Goal: Find specific page/section: Find specific page/section

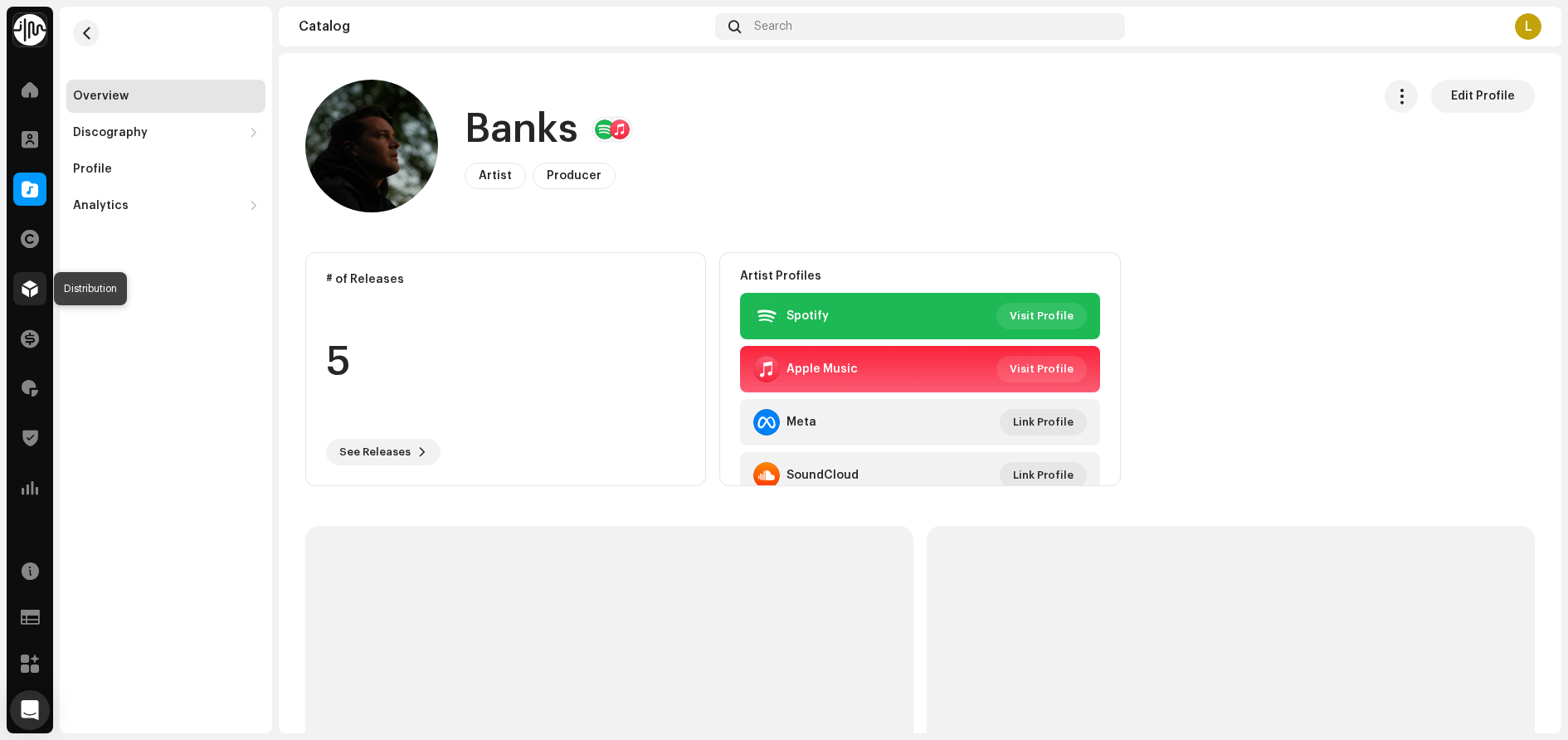
click at [32, 287] on span at bounding box center [29, 289] width 16 height 14
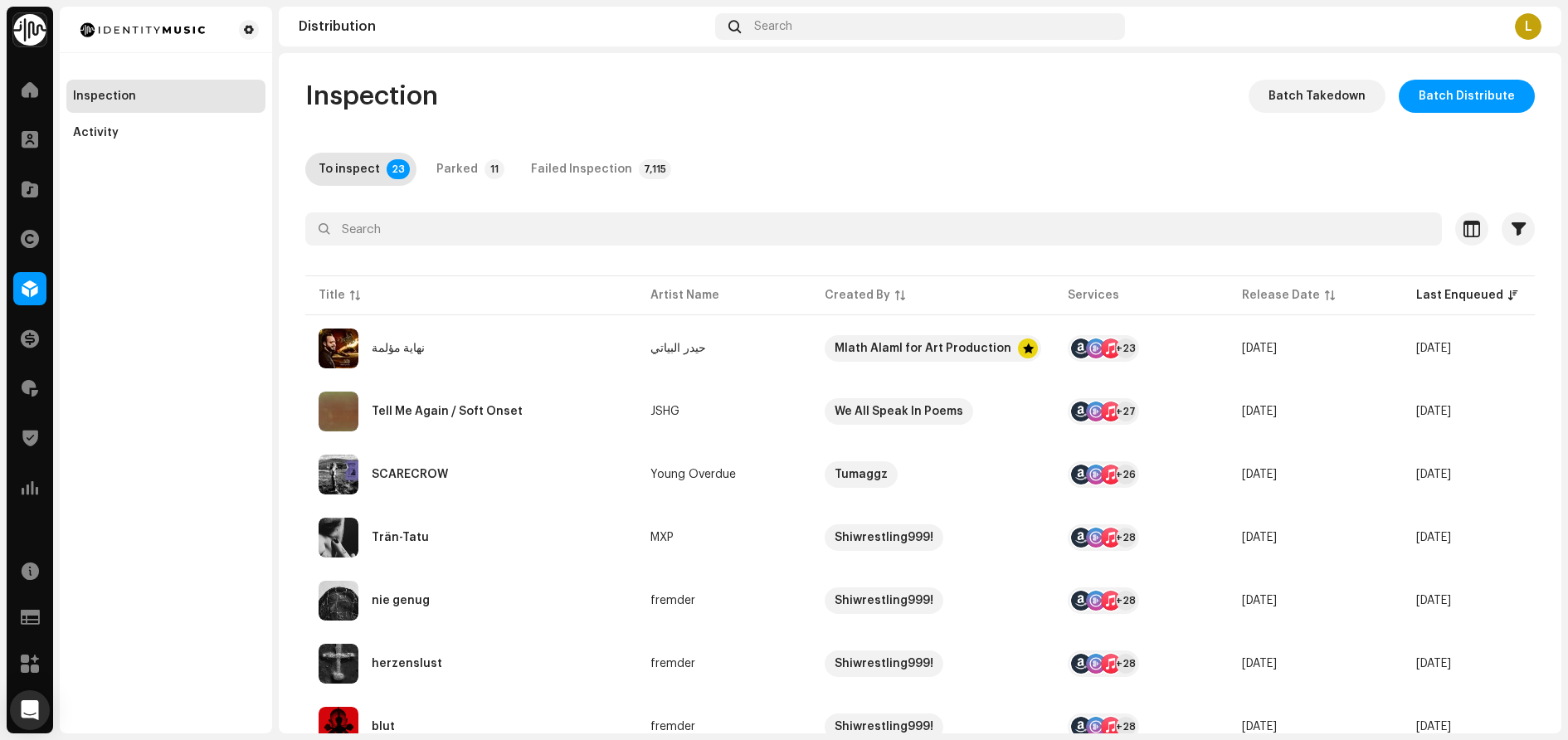
click at [139, 302] on div "Inspection Activity" at bounding box center [166, 370] width 212 height 726
click at [26, 83] on span at bounding box center [29, 90] width 16 height 14
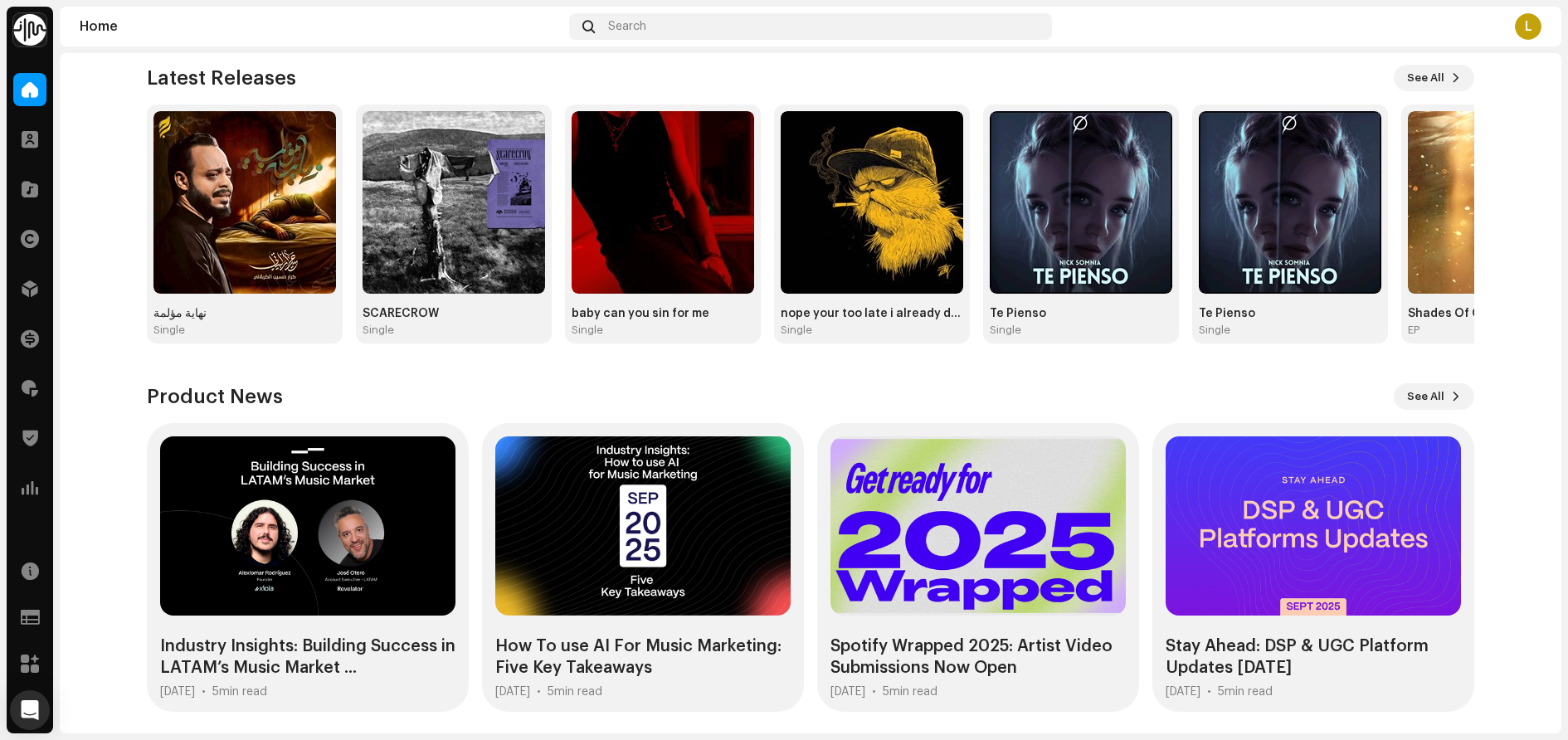
scroll to position [186, 0]
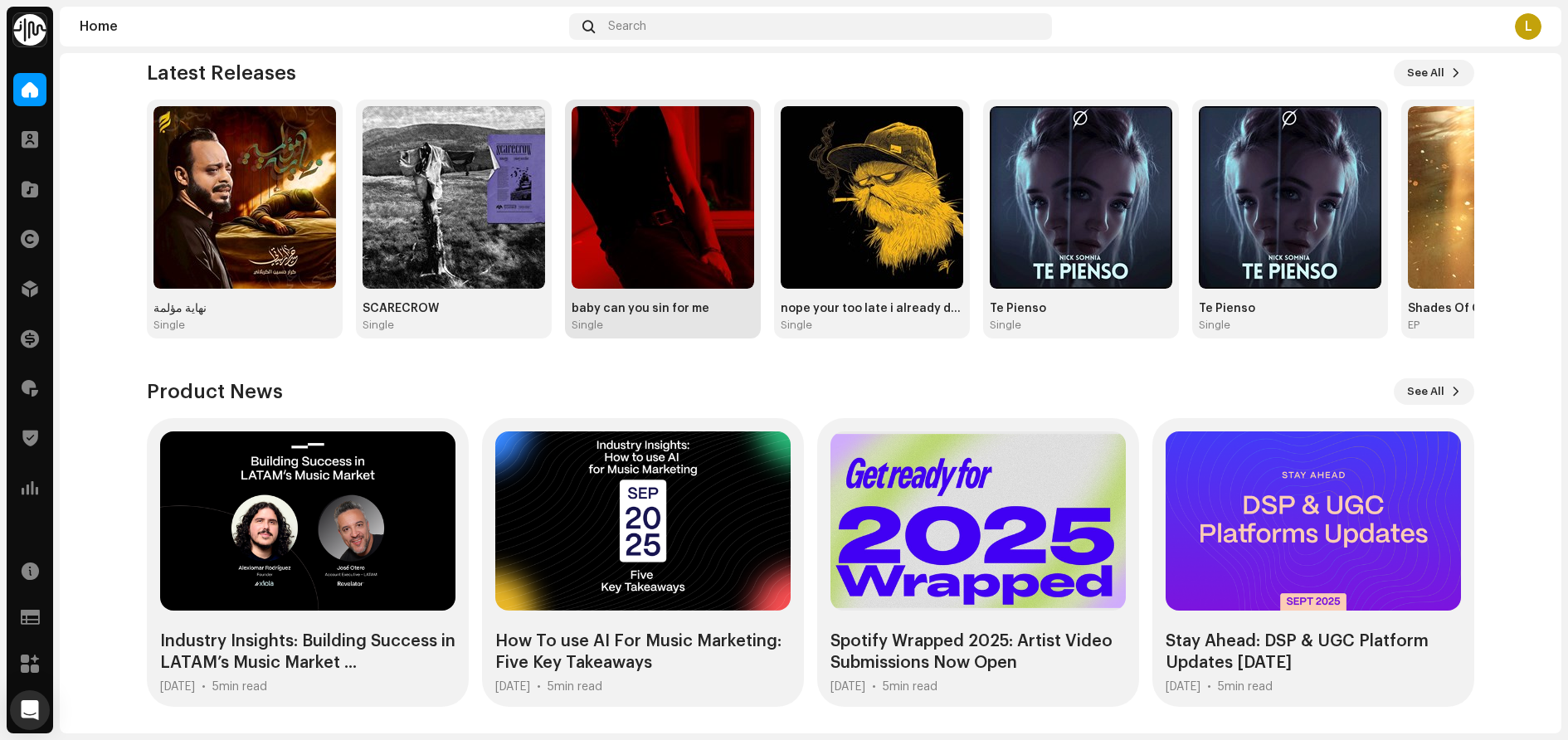
click at [649, 312] on div "baby can you sin for me" at bounding box center [662, 309] width 182 height 14
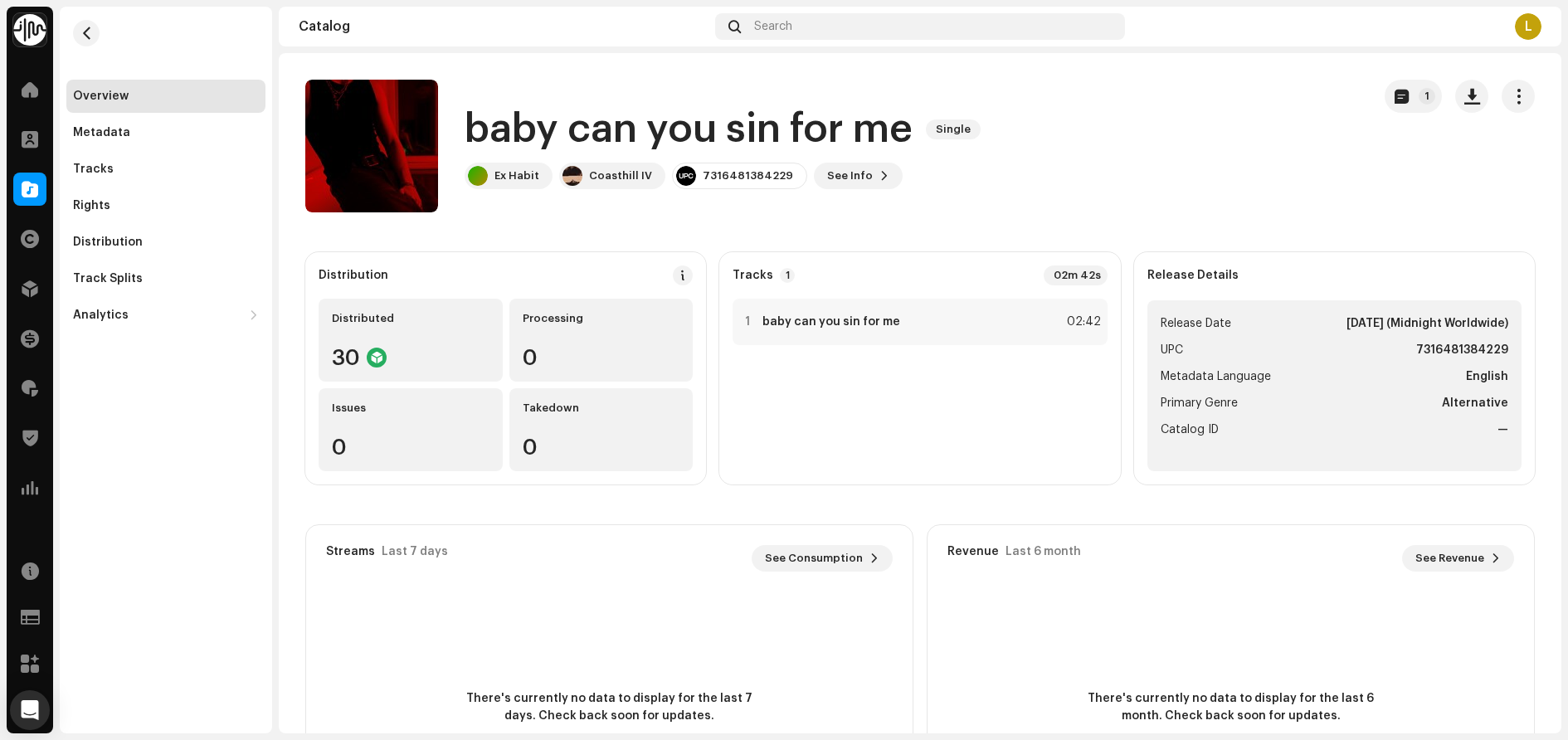
click at [126, 443] on div "Overview Metadata Tracks Rights Distribution Track Splits Analytics Consumption…" at bounding box center [166, 370] width 212 height 726
click at [97, 414] on div "Overview Metadata Tracks Rights Distribution Track Splits Analytics Consumption…" at bounding box center [166, 370] width 212 height 726
click at [148, 422] on div "Overview Metadata Tracks Rights Distribution Track Splits Analytics Consumption…" at bounding box center [166, 370] width 212 height 726
click at [32, 96] on span at bounding box center [29, 90] width 16 height 14
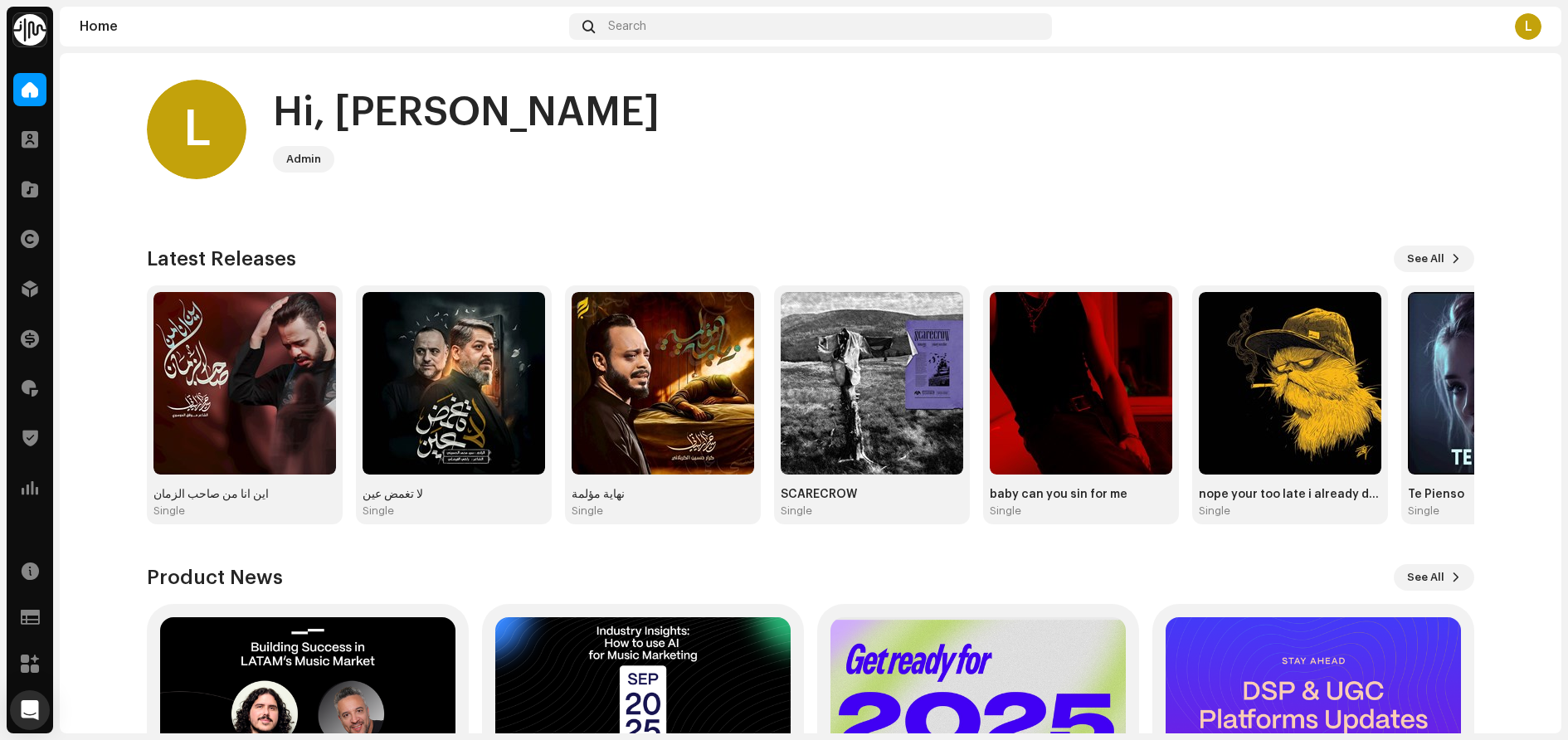
click at [729, 197] on home-user "L Hi, Liane Admin" at bounding box center [811, 142] width 1328 height 126
click at [233, 500] on div "اين انا من صاحب الزمان" at bounding box center [244, 495] width 182 height 14
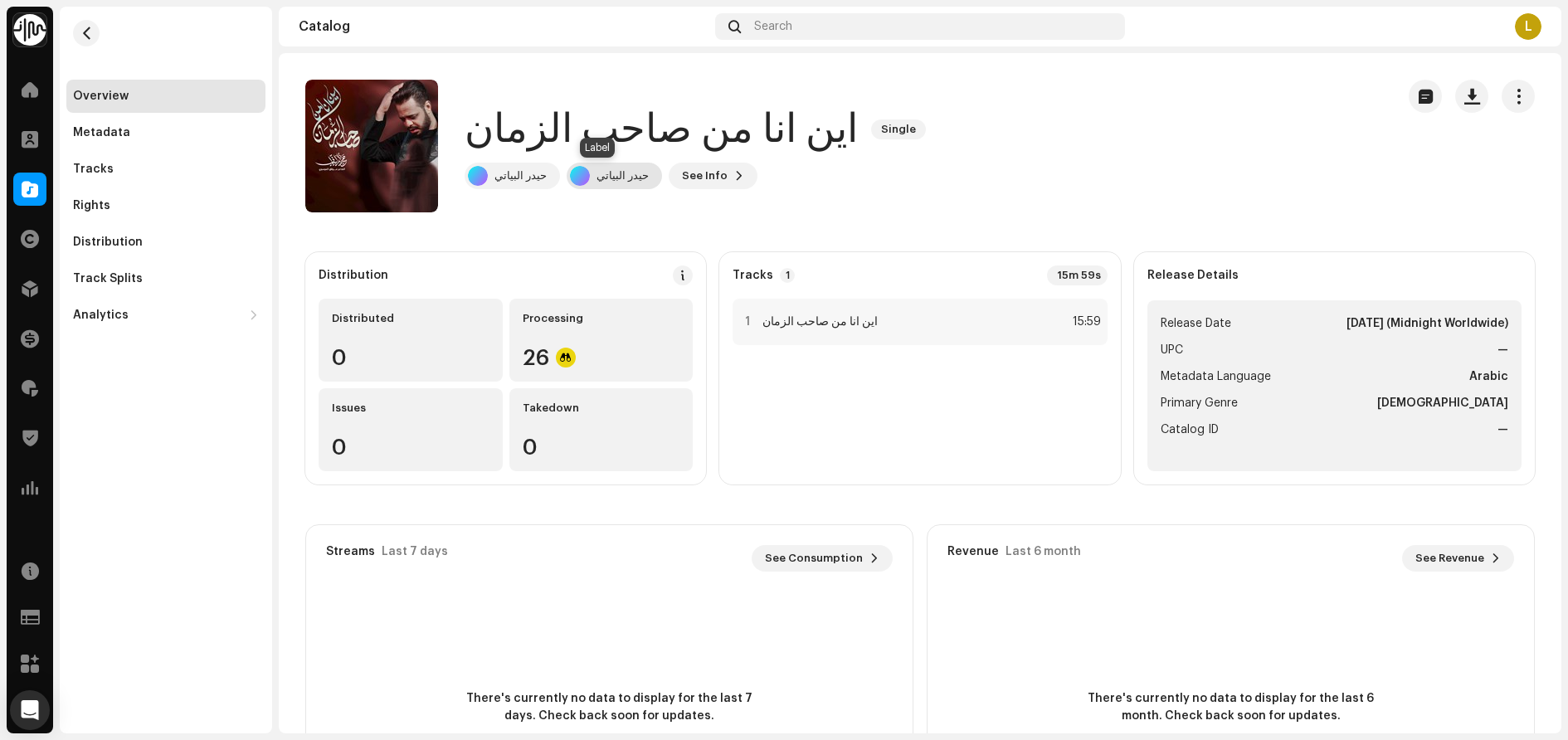
click at [613, 170] on div "حيدر البياتي" at bounding box center [623, 176] width 52 height 14
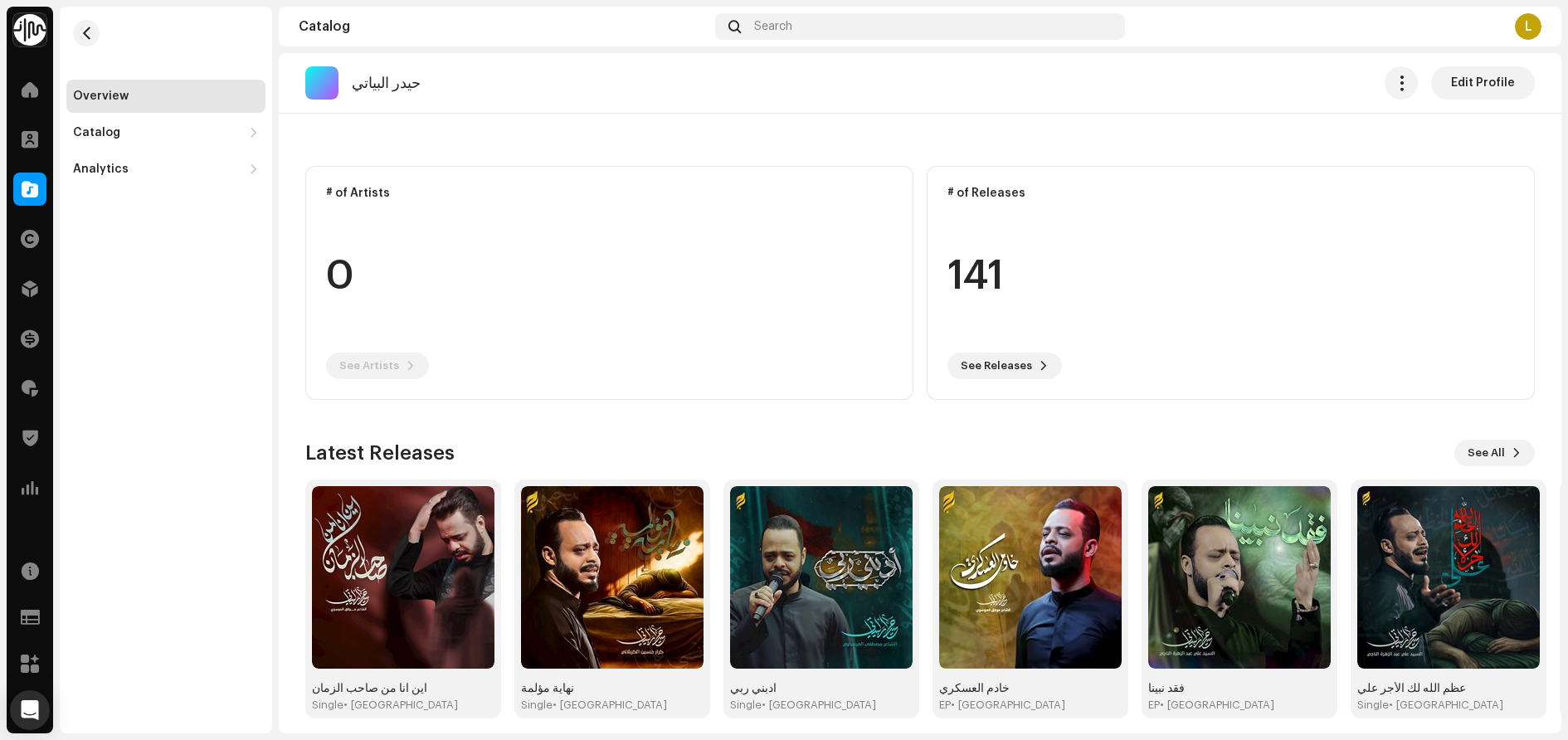
scroll to position [98, 0]
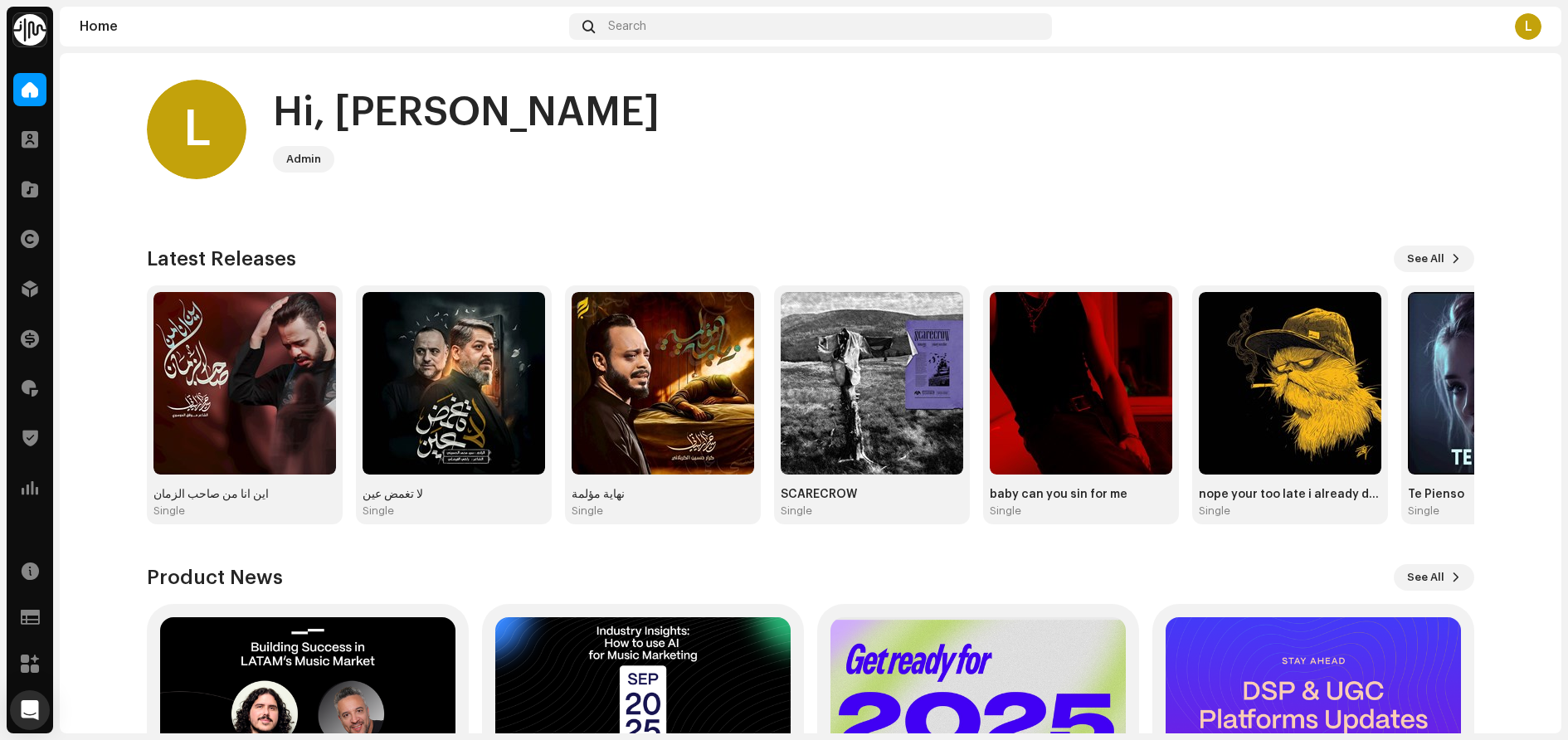
click at [343, 237] on div "L Hi, Liane Admin Check out the latest Product Updates for Check Product Update…" at bounding box center [811, 486] width 1328 height 866
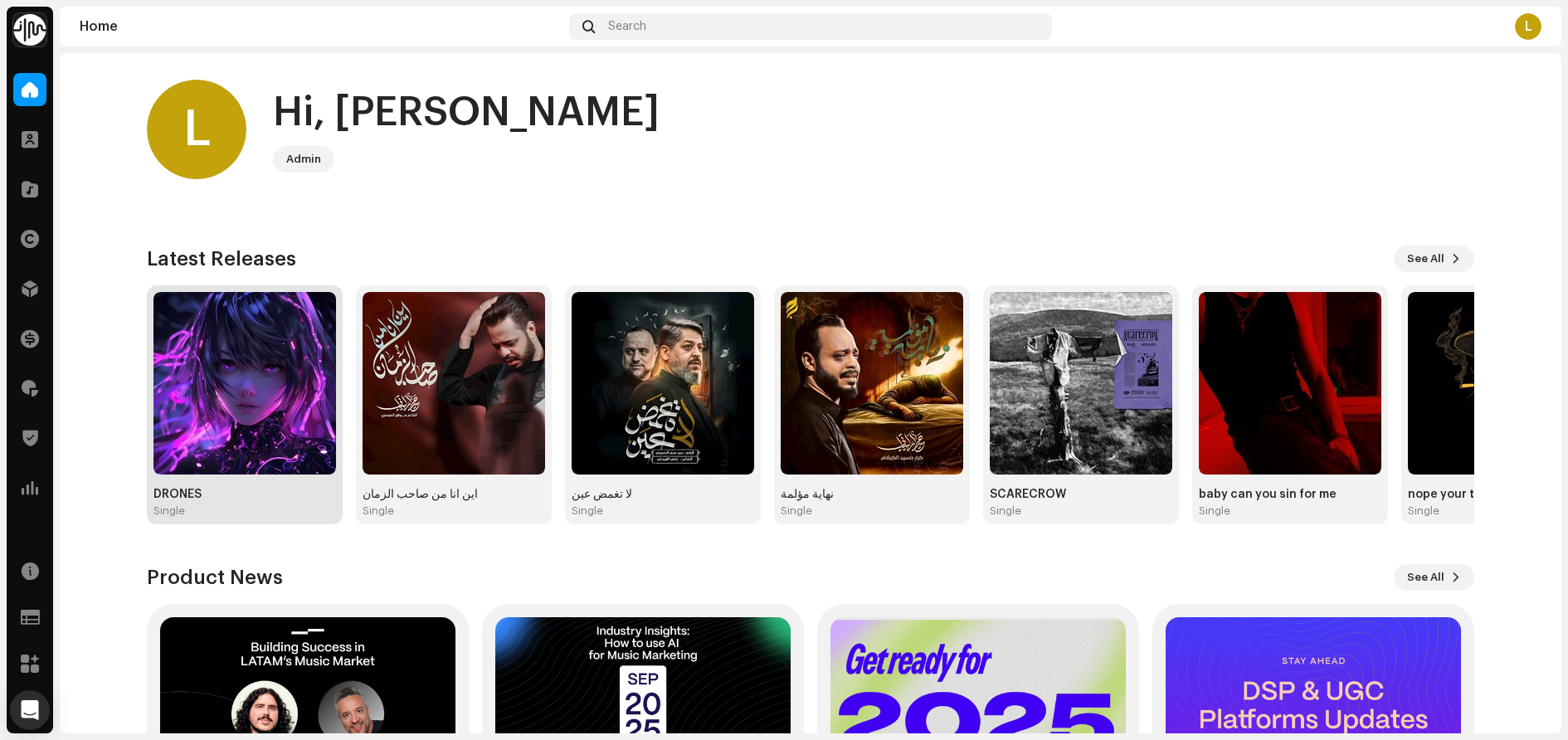
click at [176, 497] on div "DRONES" at bounding box center [244, 495] width 182 height 14
click at [777, 196] on home-user "L Hi, [PERSON_NAME] Admin" at bounding box center [811, 142] width 1328 height 126
click at [31, 177] on div at bounding box center [30, 189] width 33 height 33
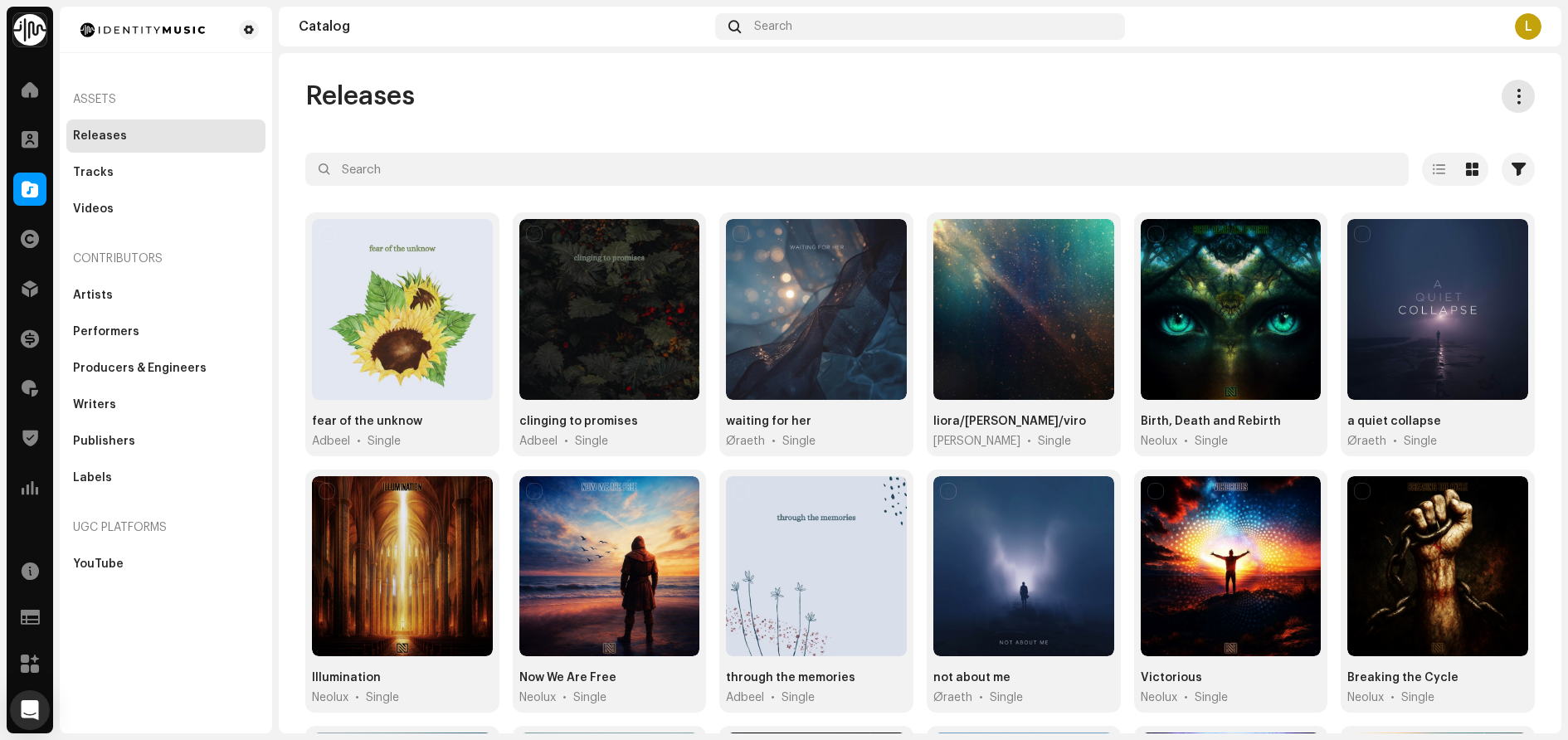
click at [1511, 98] on span at bounding box center [1519, 97] width 15 height 14
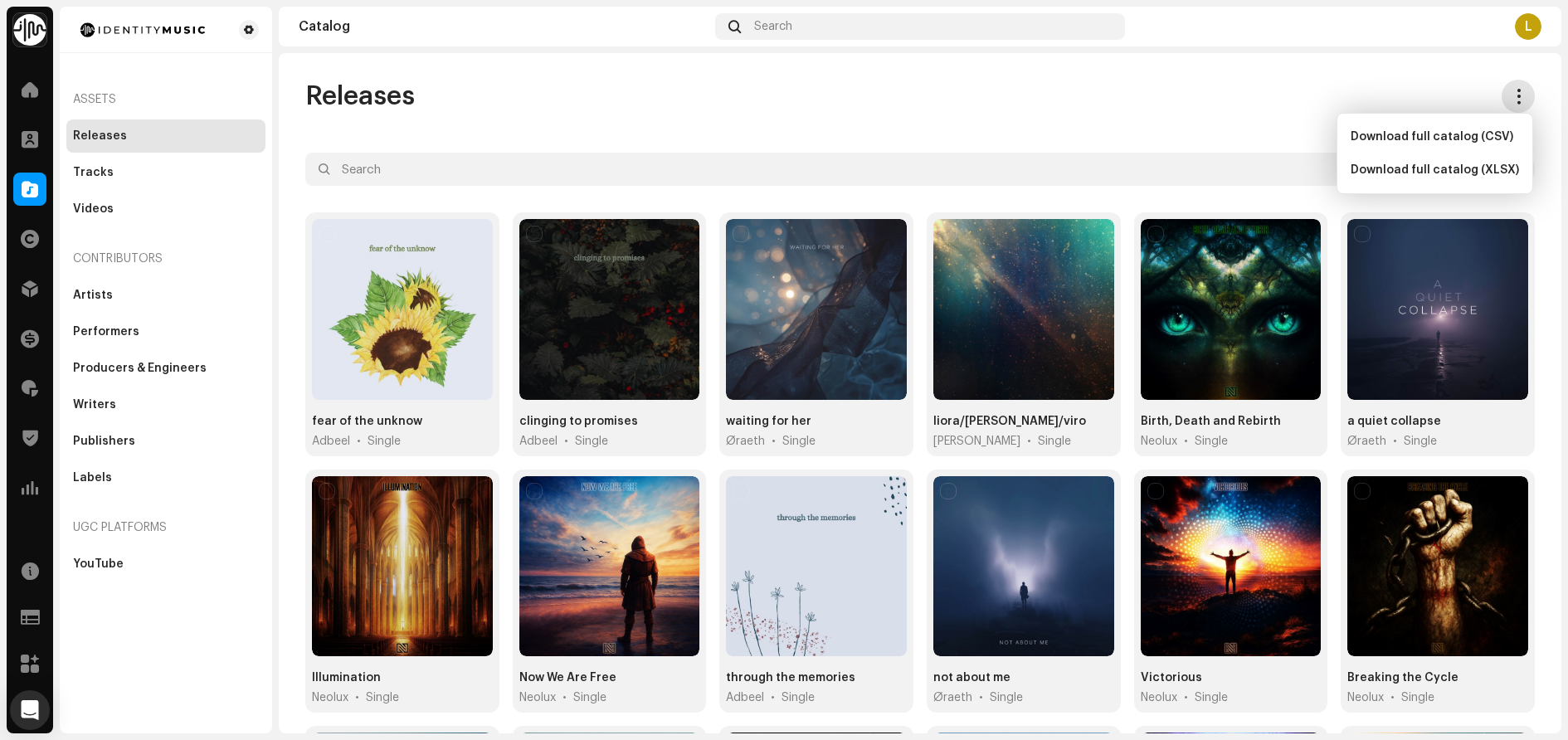
click at [1511, 98] on span at bounding box center [1519, 97] width 15 height 14
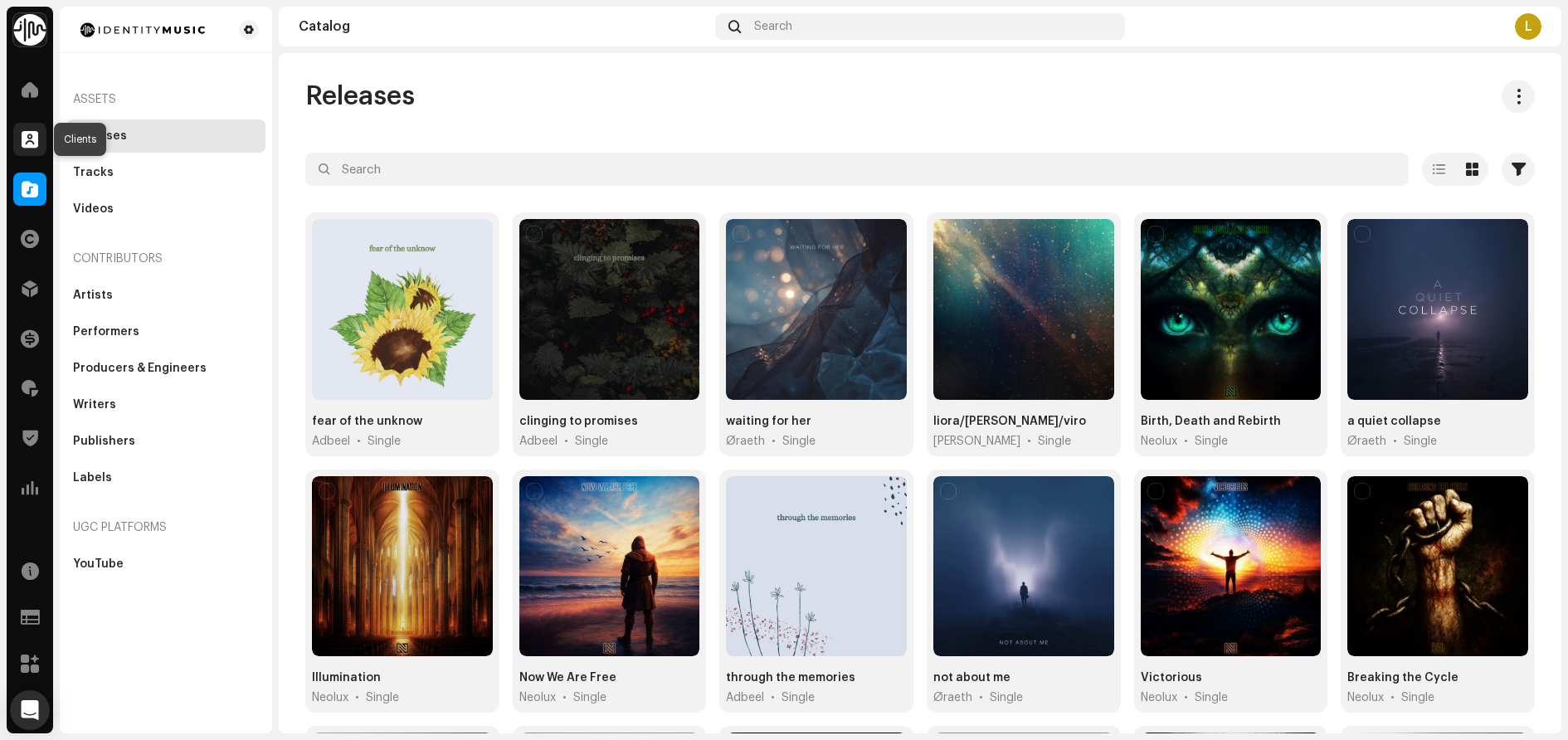
click at [29, 142] on span at bounding box center [29, 139] width 16 height 14
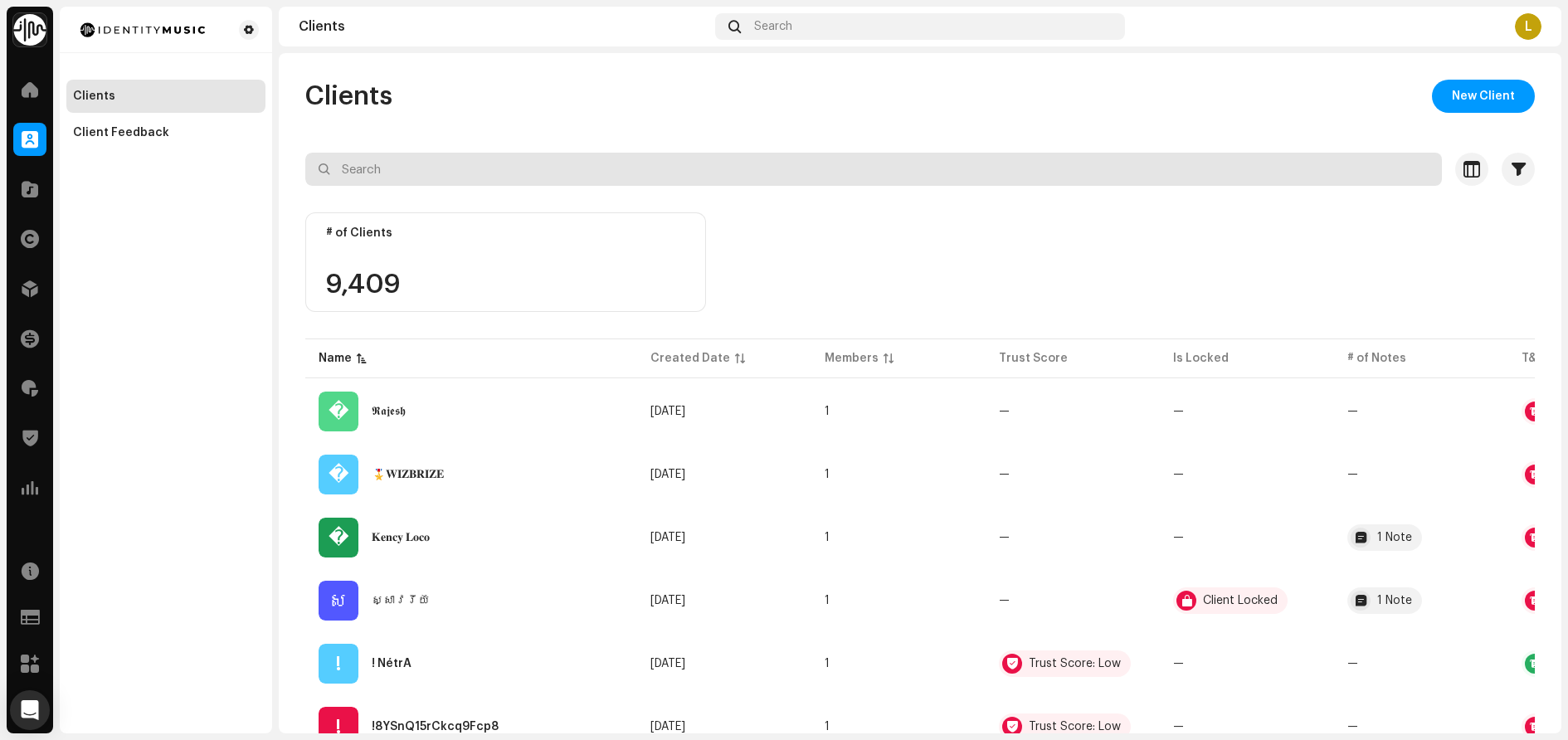
click at [446, 171] on input "text" at bounding box center [874, 170] width 1137 height 33
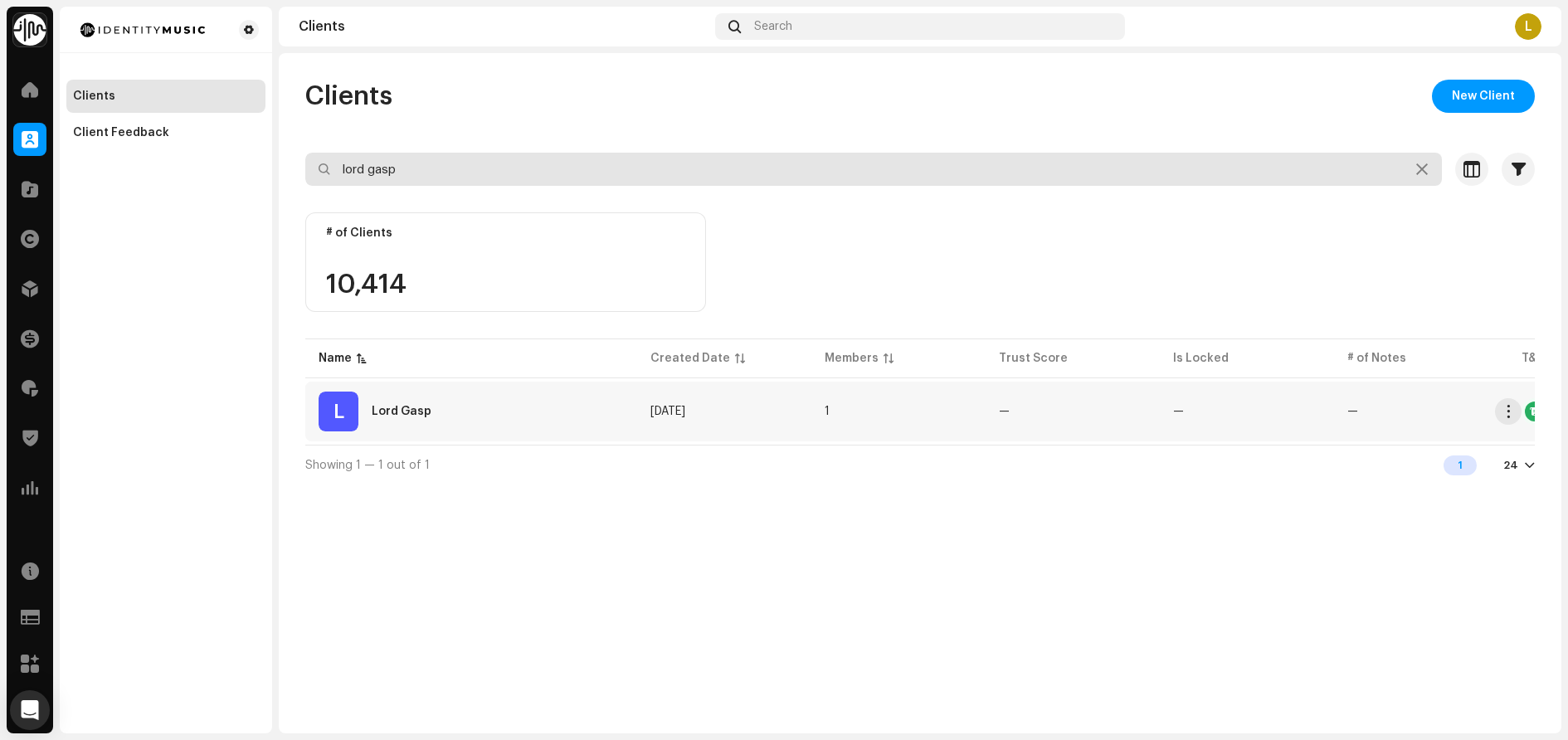
type input "lord gasp"
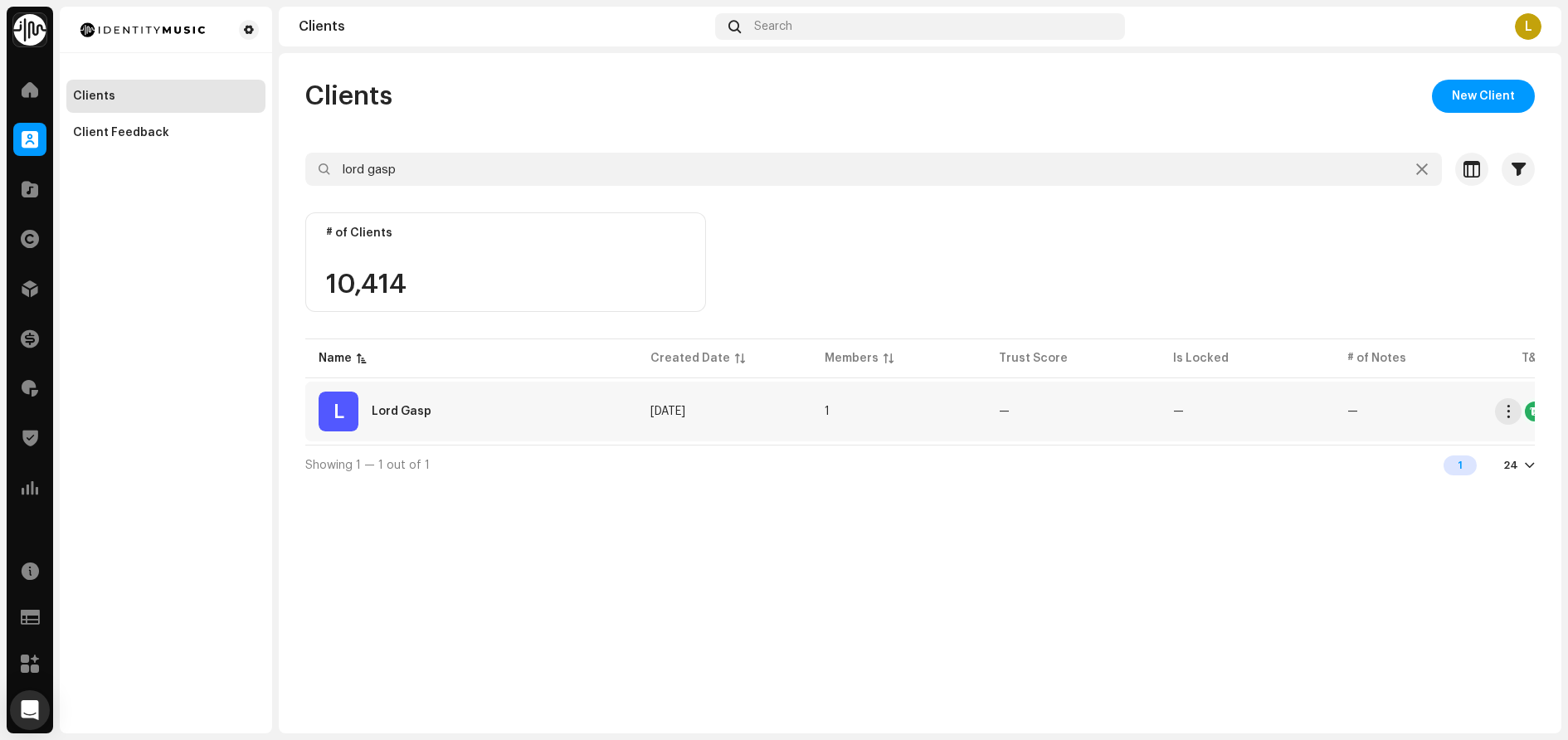
click at [399, 414] on div "Lord Gasp" at bounding box center [402, 412] width 60 height 12
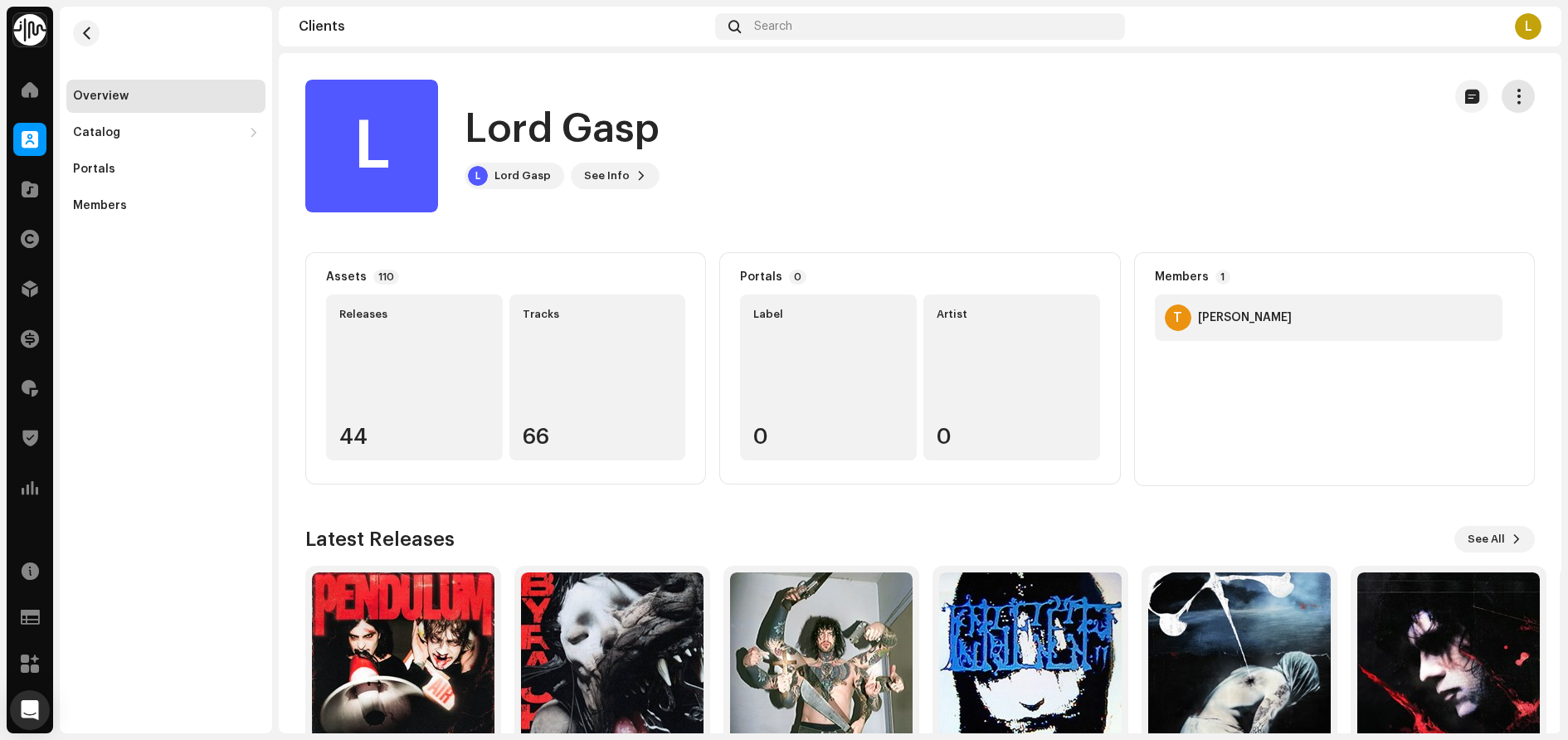
click at [1511, 95] on span "button" at bounding box center [1519, 97] width 15 height 14
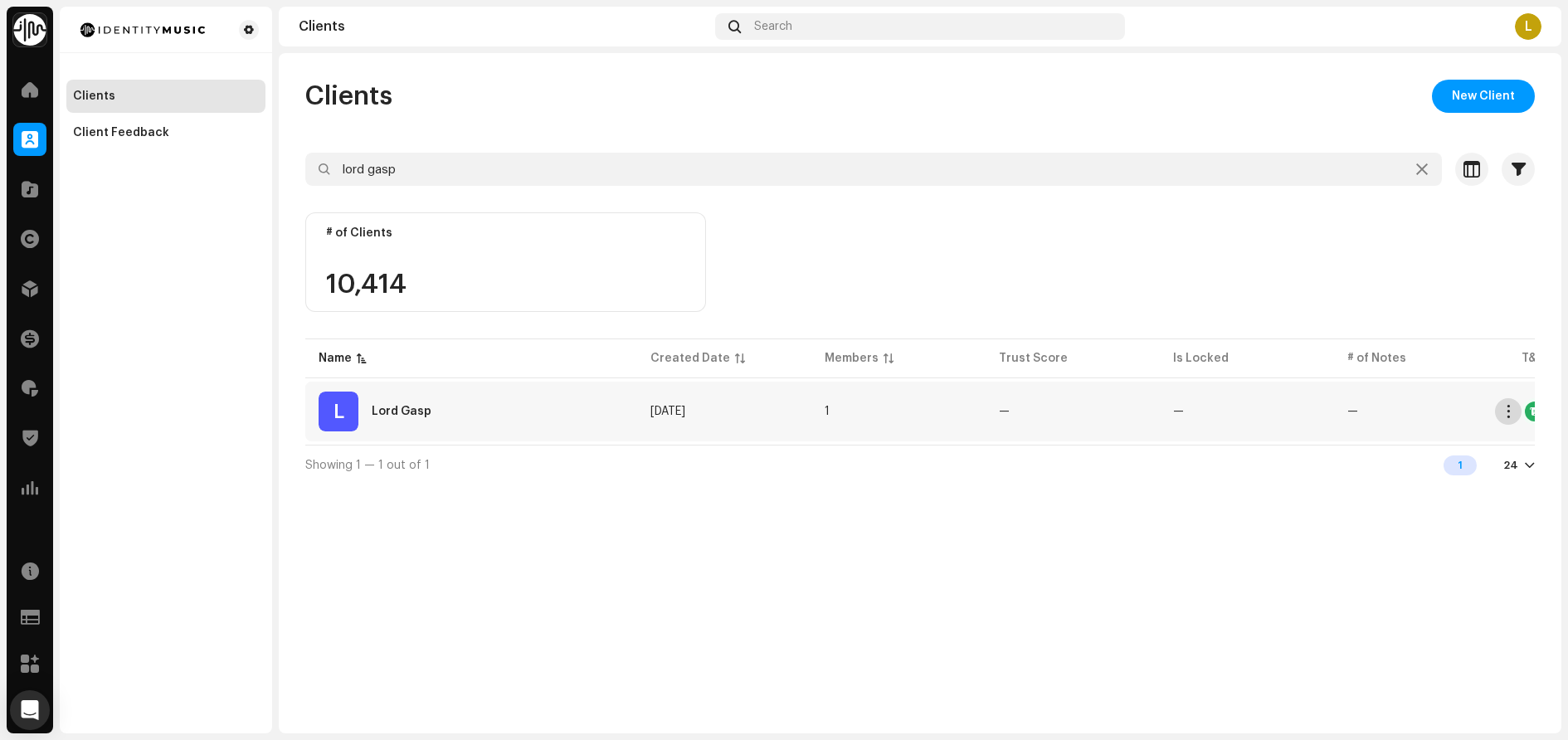
click at [1507, 412] on span "button" at bounding box center [1508, 412] width 13 height 14
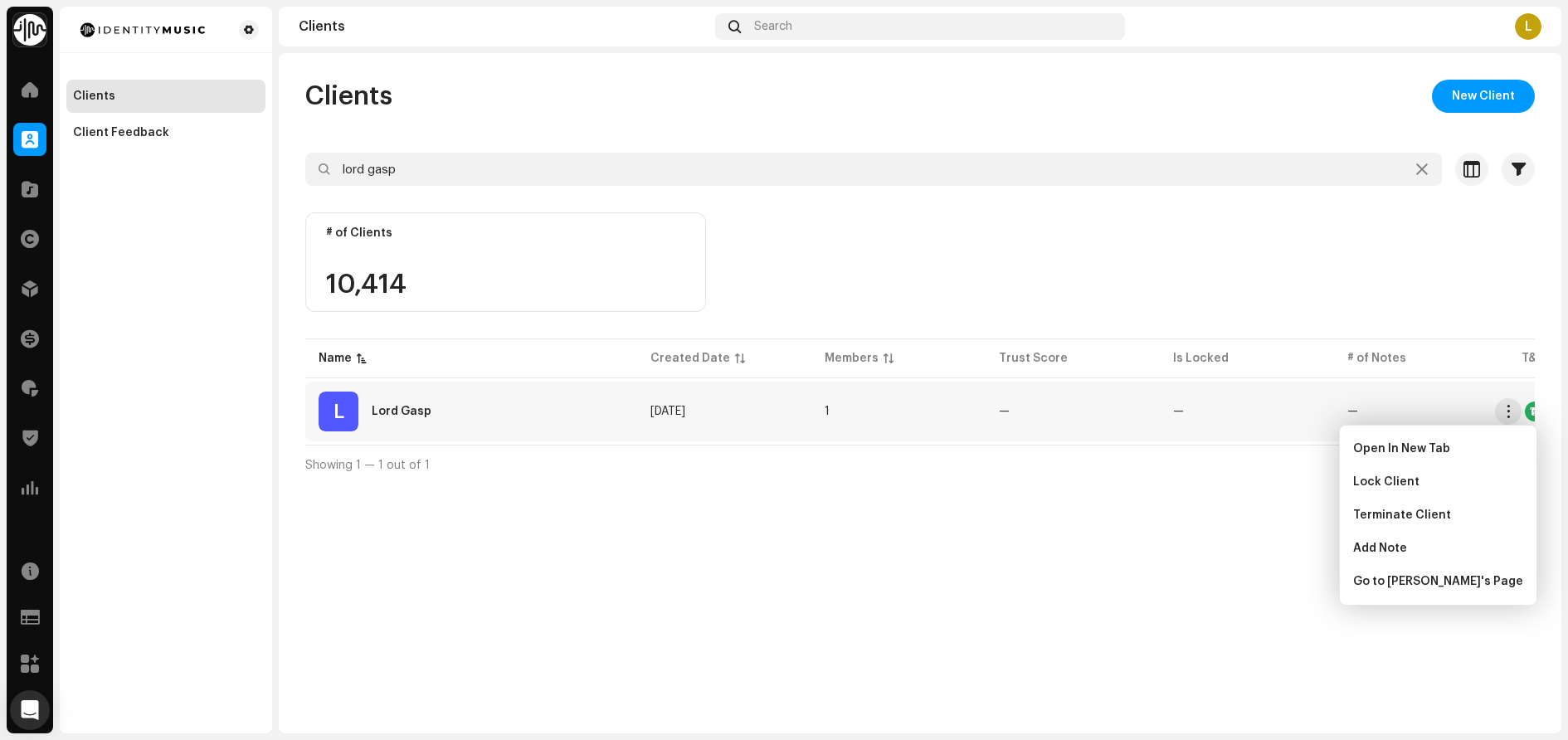
click at [1258, 466] on div "Showing 1 — 1 out of 1 1 24" at bounding box center [920, 464] width 1230 height 40
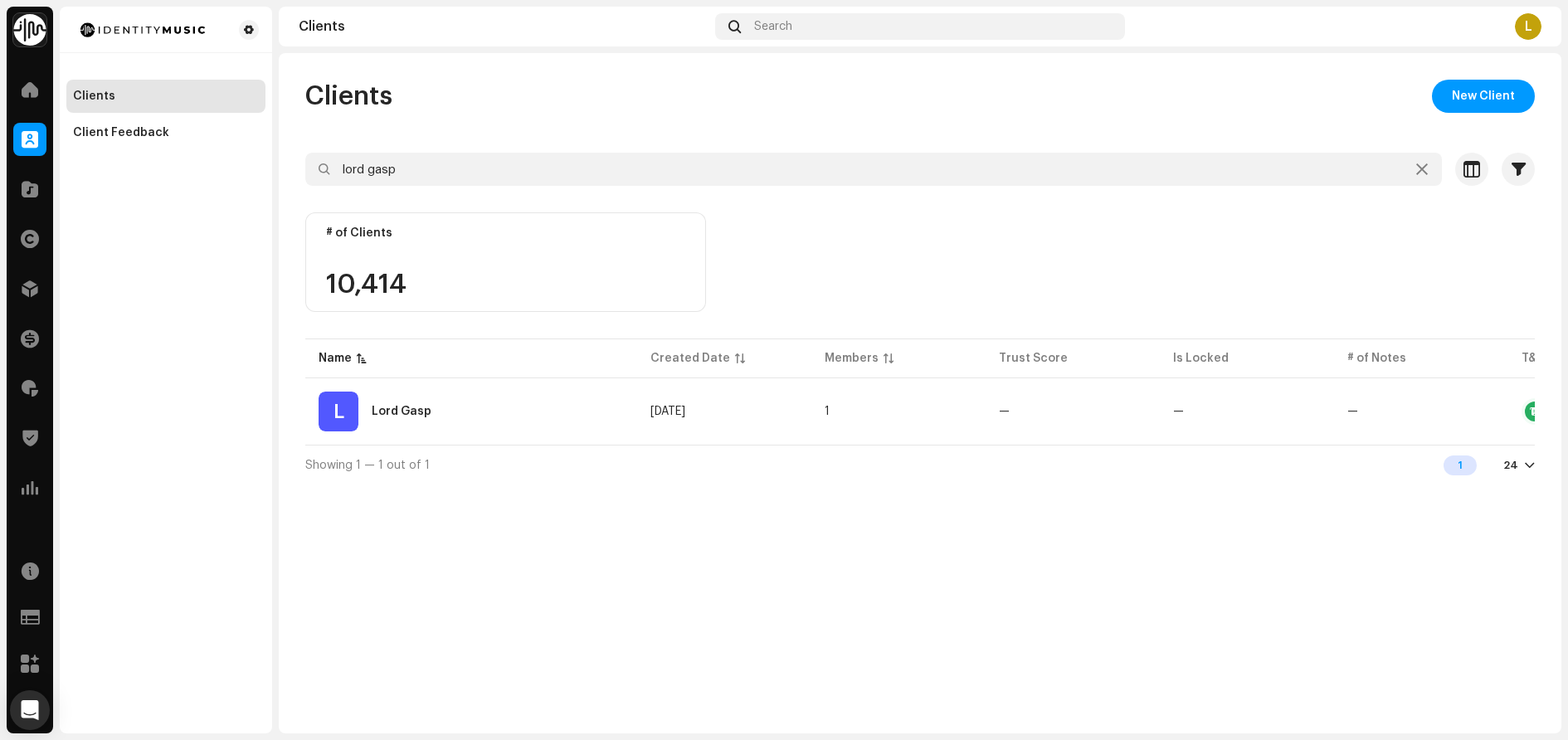
scroll to position [0, 147]
click at [1520, 30] on div "L" at bounding box center [1527, 26] width 26 height 26
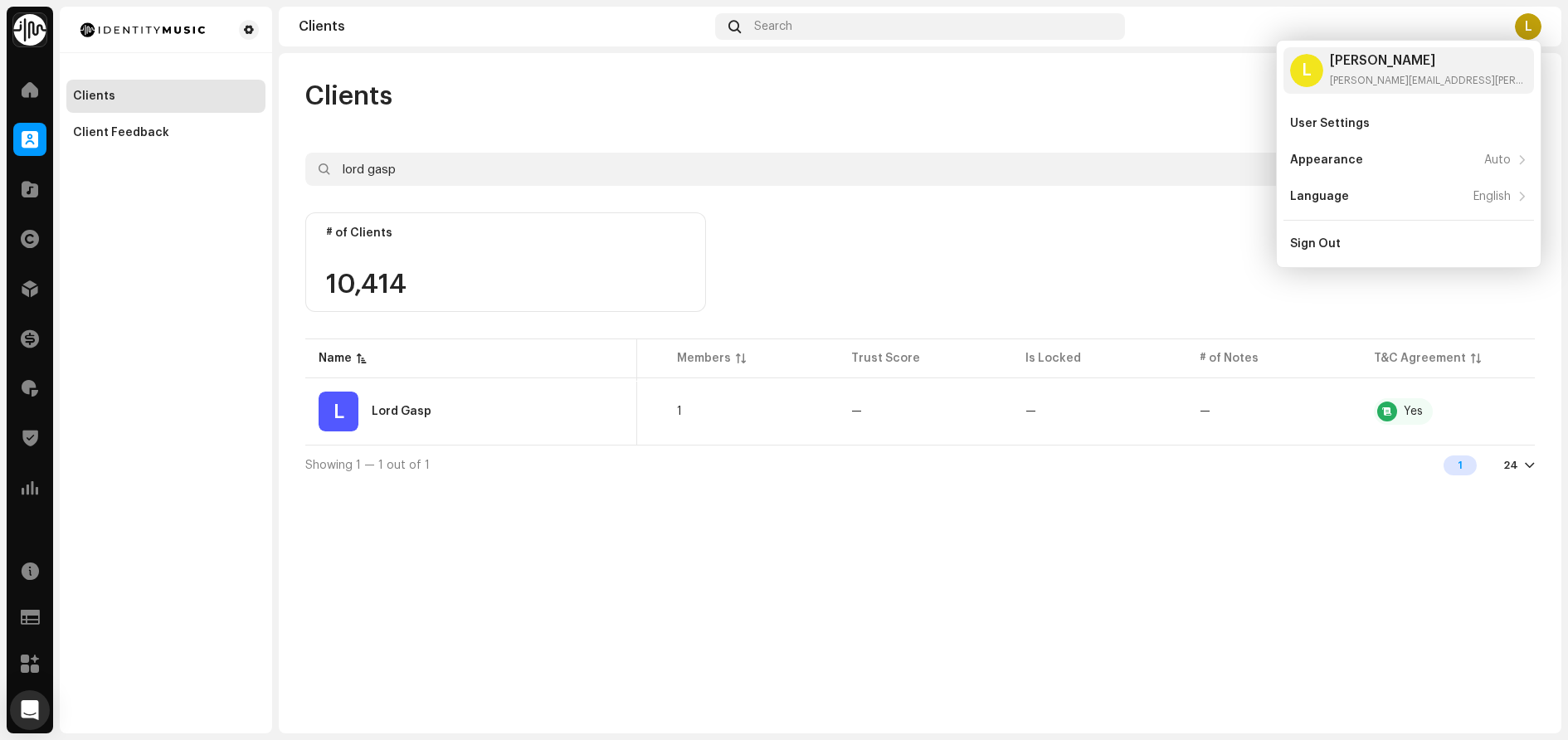
click at [1066, 252] on div "# of Clients 10,414" at bounding box center [920, 273] width 1230 height 123
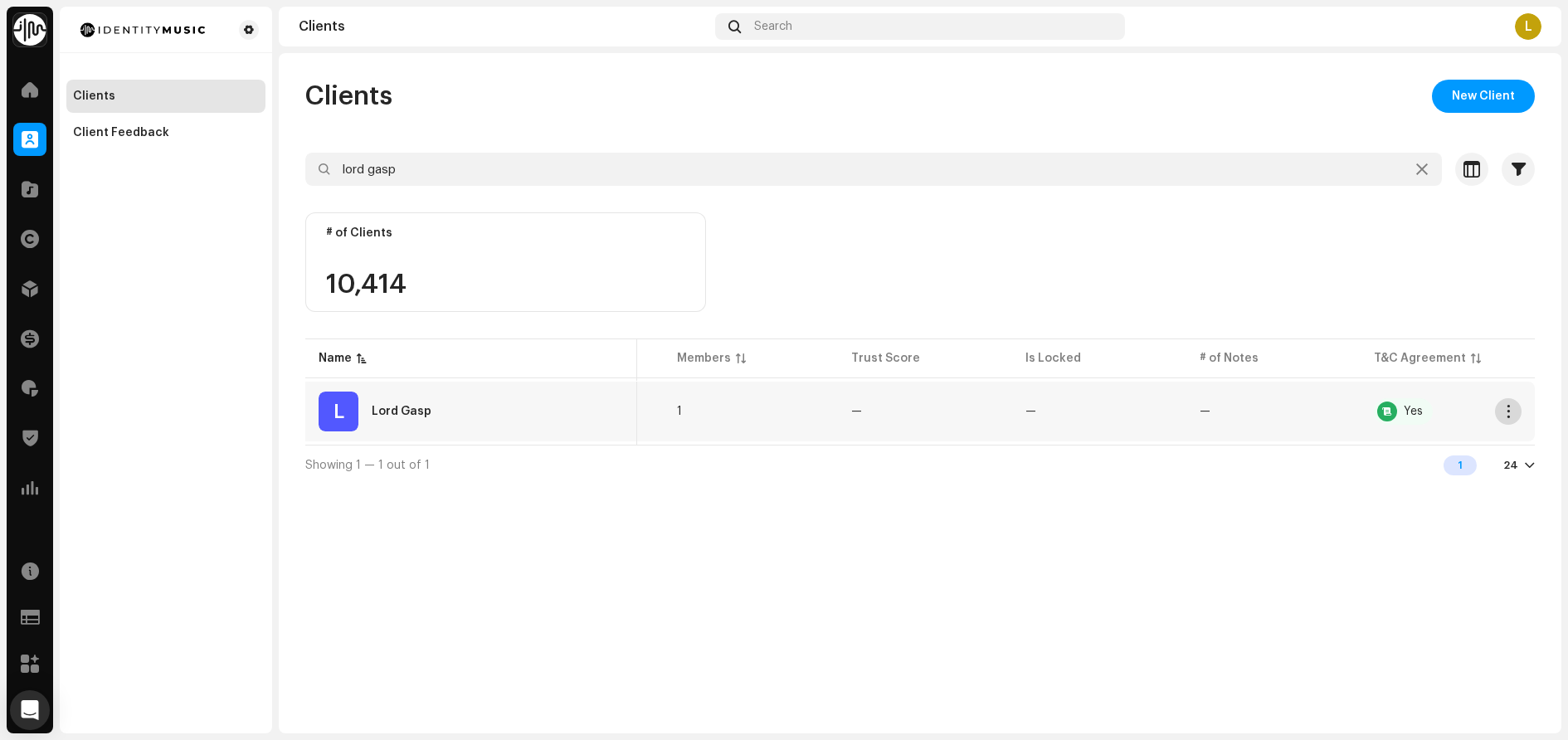
click at [1510, 410] on span "button" at bounding box center [1508, 412] width 13 height 14
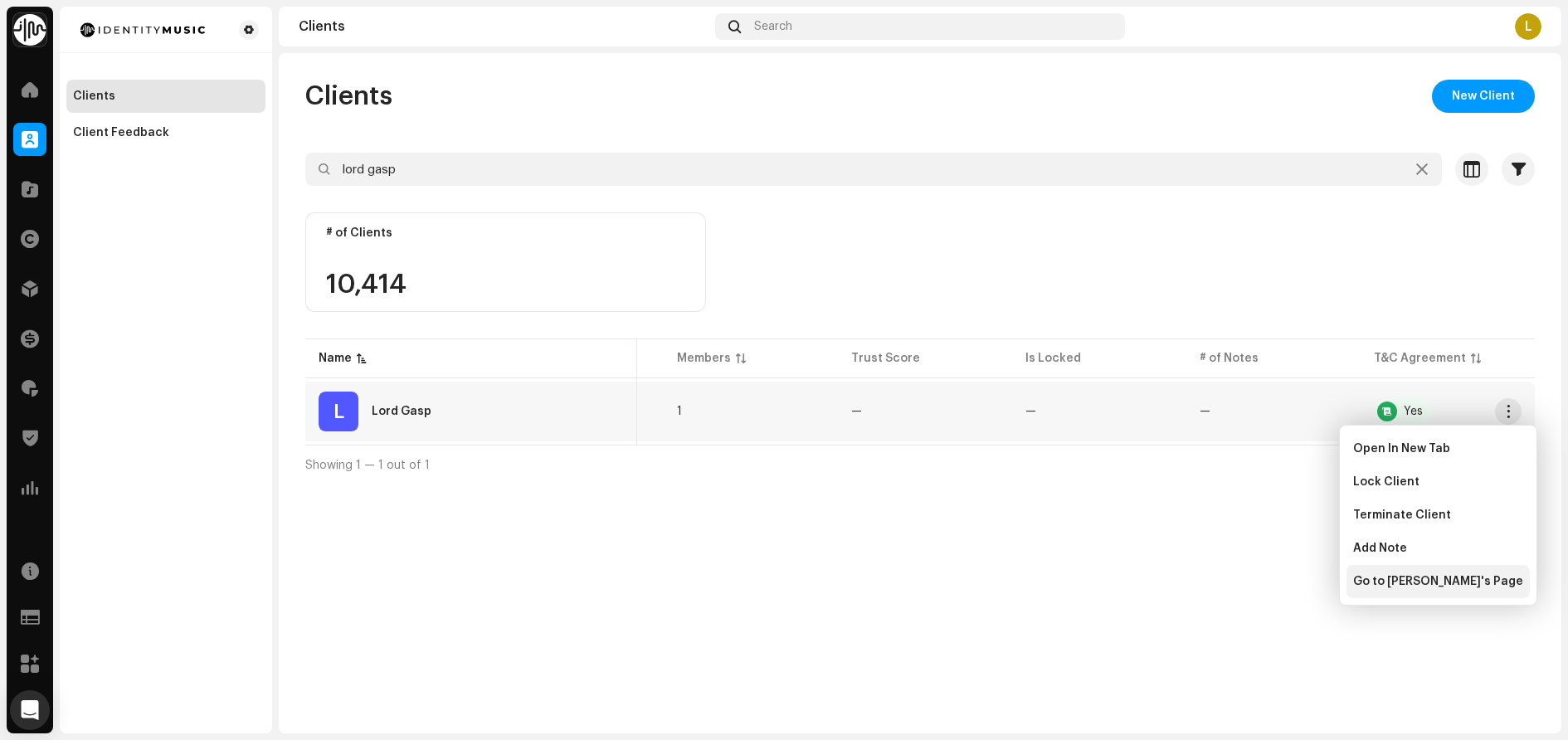
click at [1457, 586] on span "Go to [PERSON_NAME]'s Page" at bounding box center [1438, 582] width 170 height 14
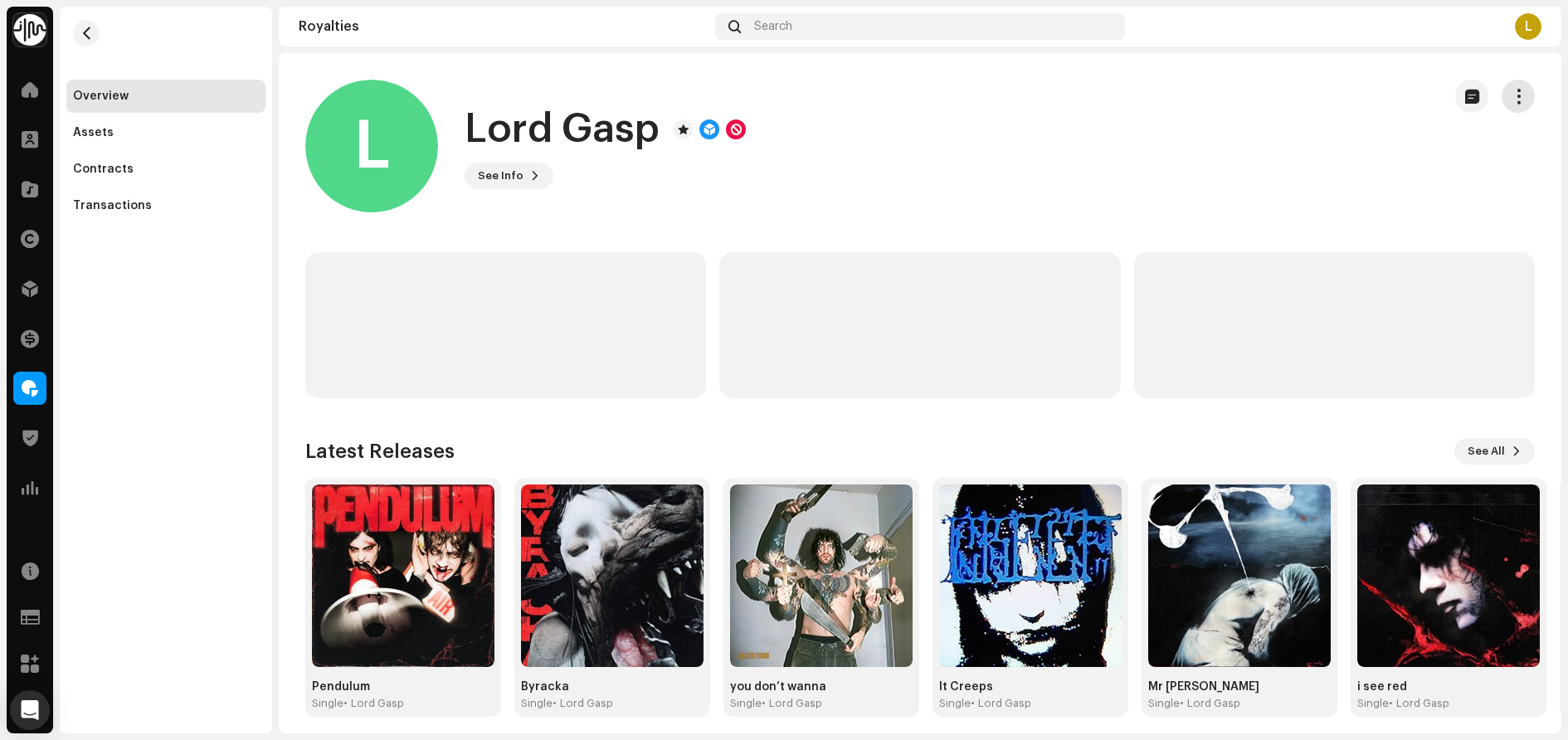
click at [1514, 96] on span "button" at bounding box center [1519, 97] width 15 height 14
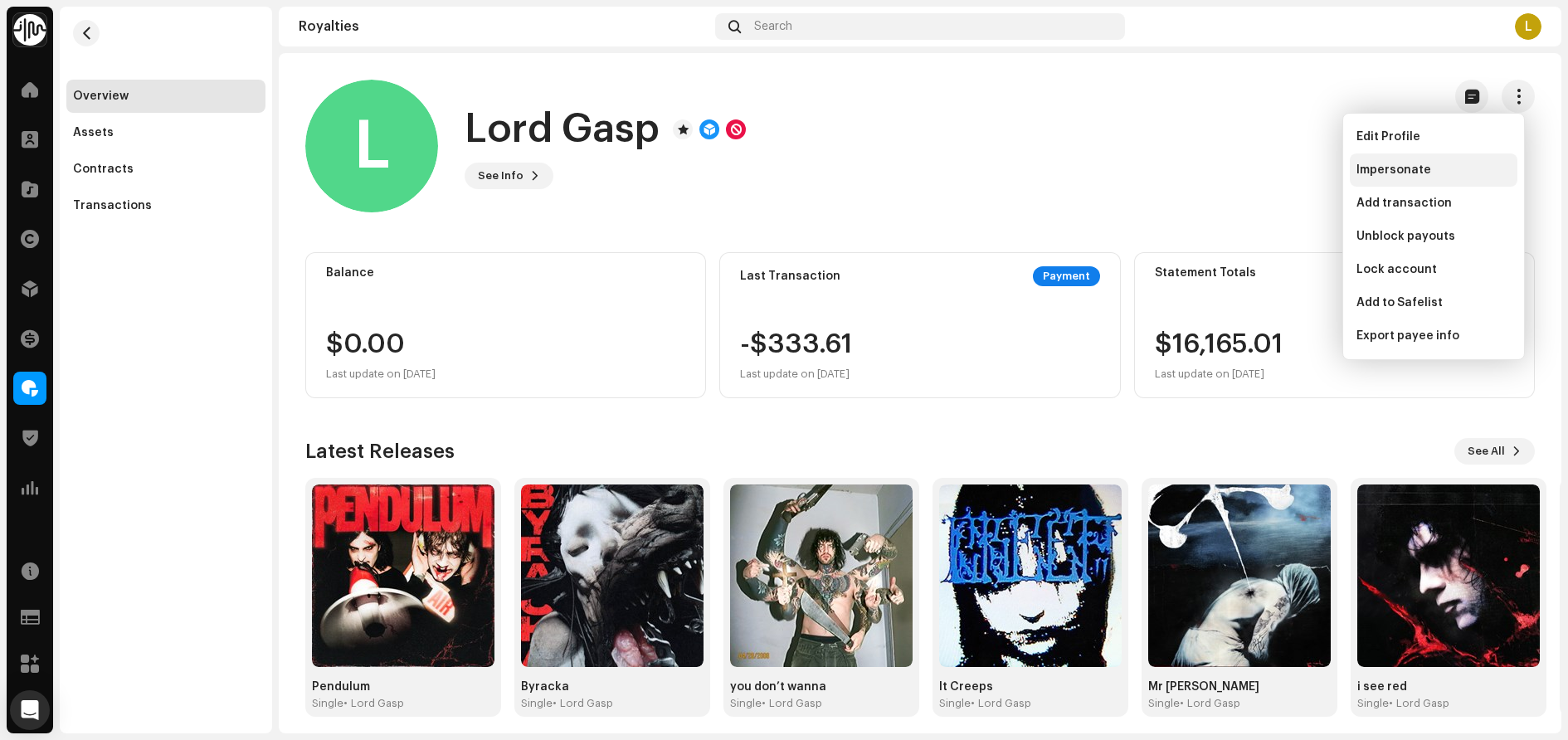
click at [1413, 179] on div "Impersonate" at bounding box center [1433, 170] width 168 height 33
